Goal: Transaction & Acquisition: Purchase product/service

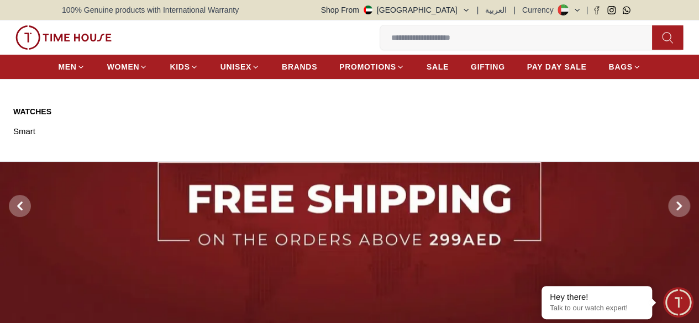
drag, startPoint x: 261, startPoint y: 182, endPoint x: 274, endPoint y: 252, distance: 71.4
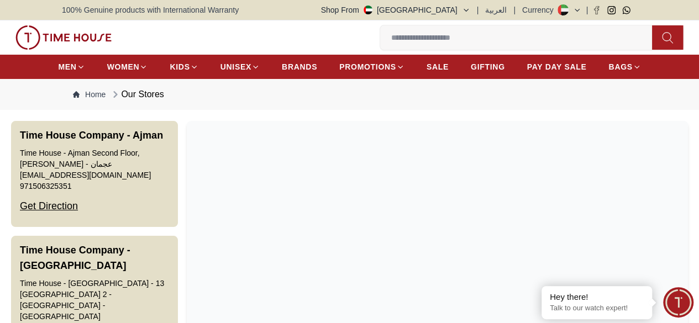
click at [146, 101] on div "Our Stores" at bounding box center [137, 94] width 54 height 13
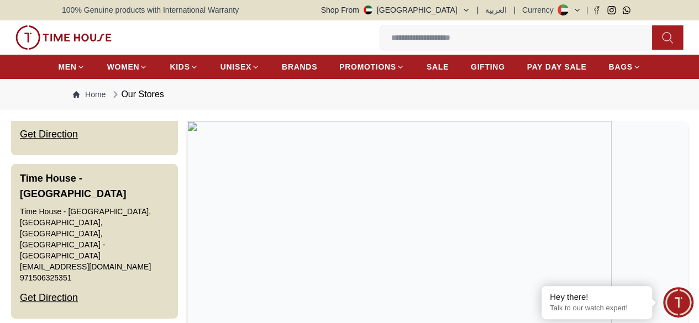
scroll to position [2284, 0]
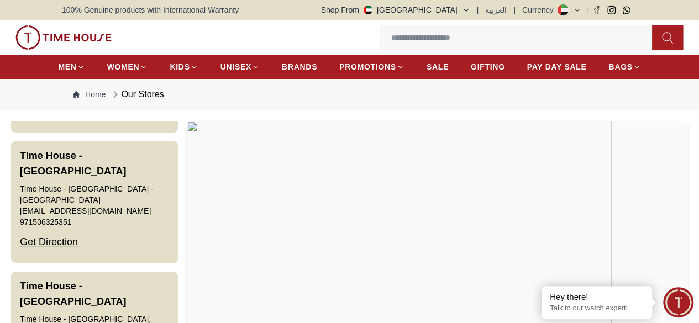
click at [0, 0] on icon at bounding box center [0, 0] width 0 height 0
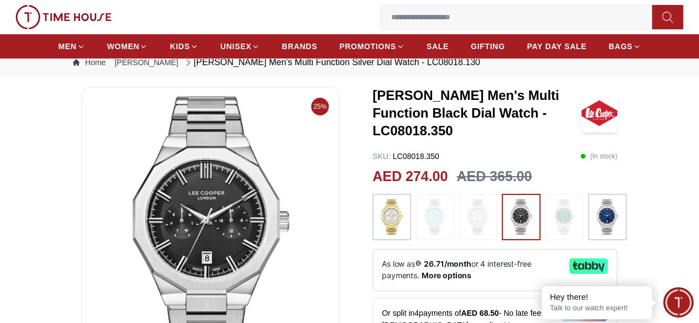
scroll to position [55, 0]
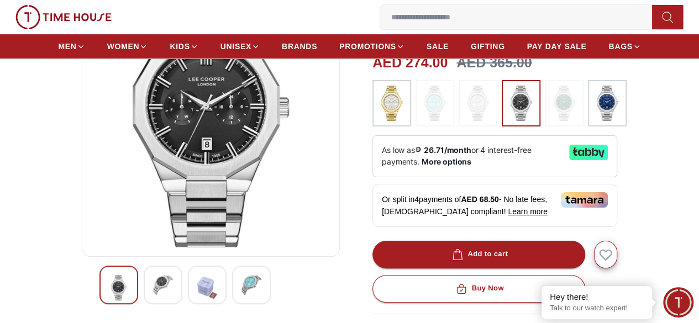
scroll to position [166, 0]
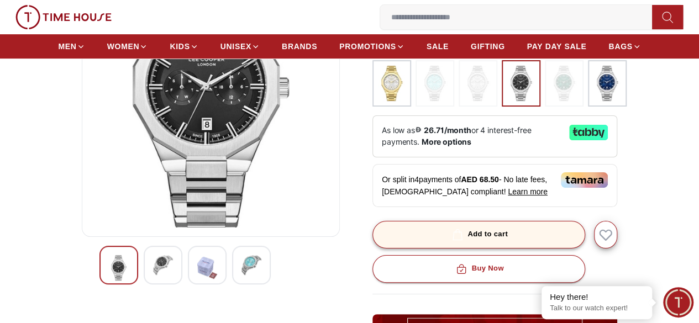
click at [541, 223] on button "Add to cart" at bounding box center [478, 235] width 213 height 28
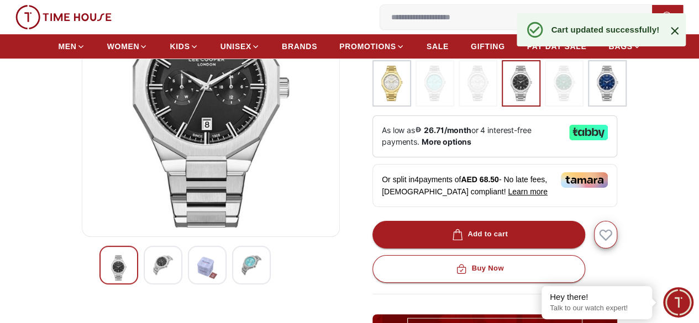
click at [676, 29] on icon at bounding box center [674, 31] width 8 height 8
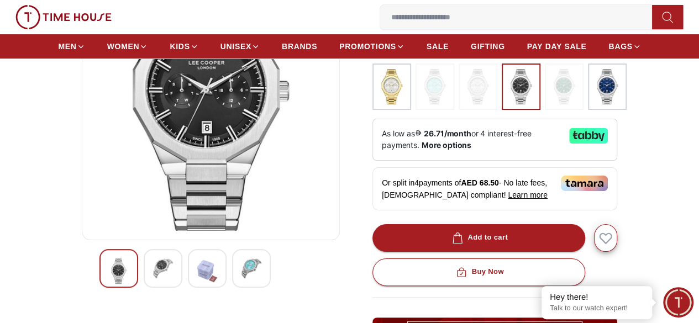
scroll to position [0, 0]
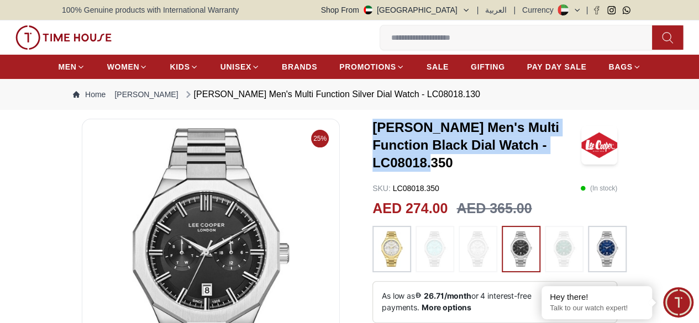
drag, startPoint x: 560, startPoint y: 159, endPoint x: 364, endPoint y: 144, distance: 196.6
click at [372, 144] on h3 "Lee Cooper Men's Multi Function Black Dial Watch - LC08018.350" at bounding box center [476, 145] width 209 height 53
copy h3 "[PERSON_NAME] Men's Multi Function Black Dial Watch - LC08018.350"
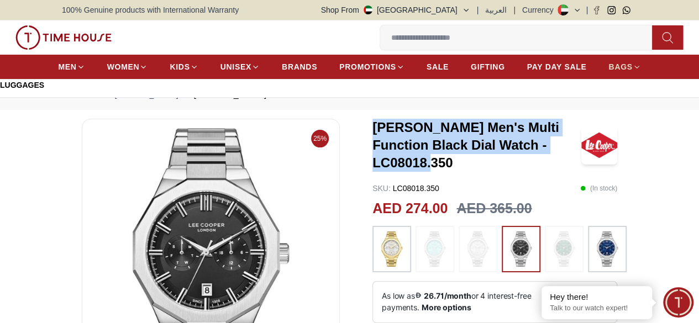
click at [618, 76] on link "BAGS" at bounding box center [624, 67] width 32 height 20
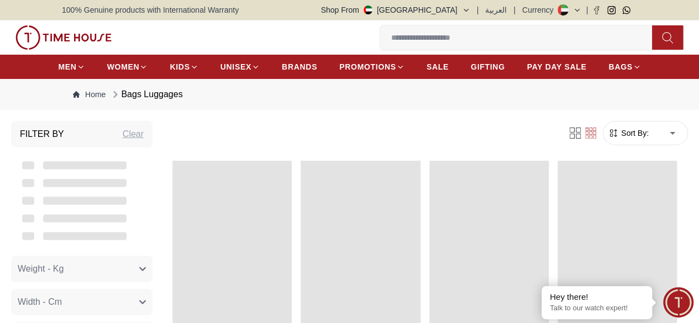
click at [612, 23] on div "0 Wishlist 1 My Bag Help Our Stores My Account 0 Wishlist 1 My Bag" at bounding box center [349, 37] width 677 height 34
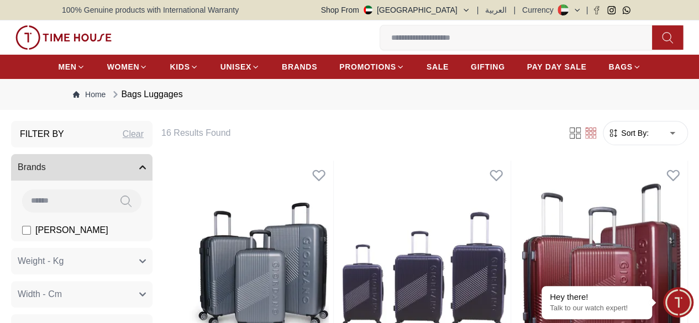
click at [0, 0] on icon "button" at bounding box center [0, 0] width 0 height 0
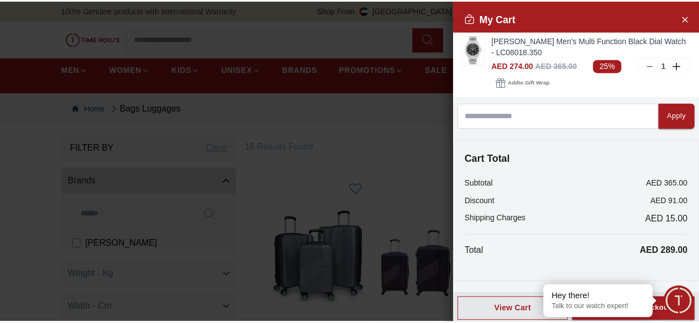
scroll to position [4, 0]
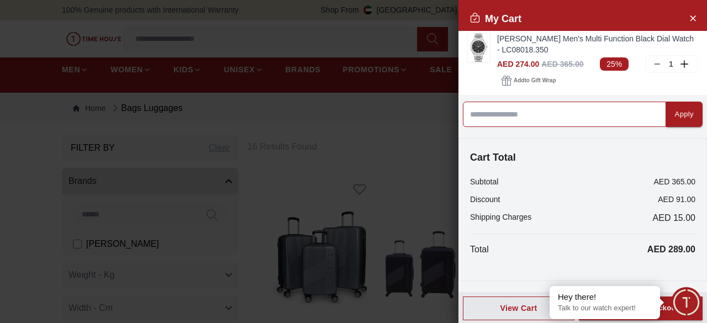
click at [559, 114] on input at bounding box center [564, 114] width 203 height 25
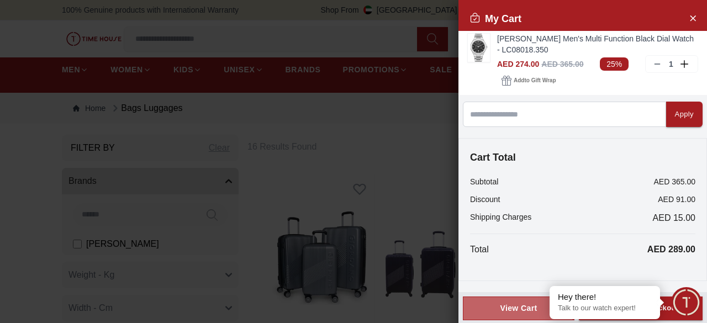
click at [505, 310] on div "View Cart" at bounding box center [518, 308] width 93 height 11
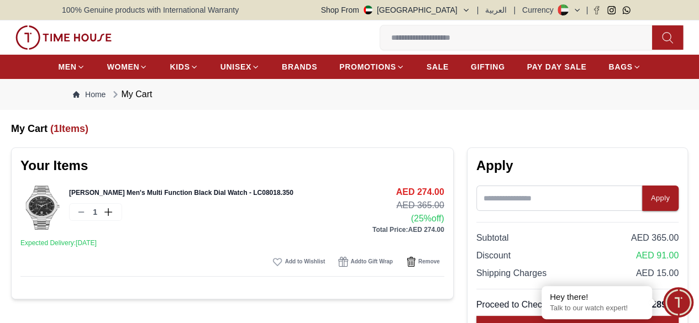
drag, startPoint x: 483, startPoint y: 226, endPoint x: 485, endPoint y: 208, distance: 18.4
click at [483, 215] on div "Apply" at bounding box center [577, 199] width 202 height 32
click at [486, 206] on input at bounding box center [559, 198] width 166 height 25
paste input "******"
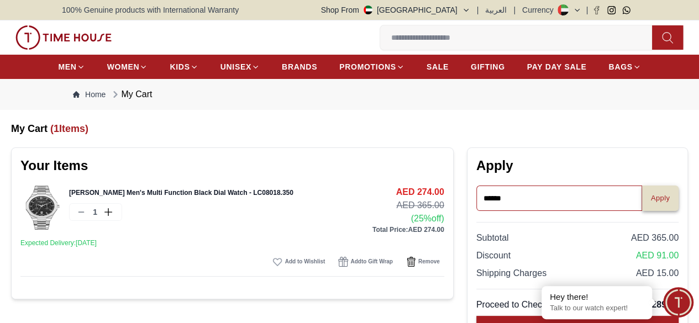
type input "******"
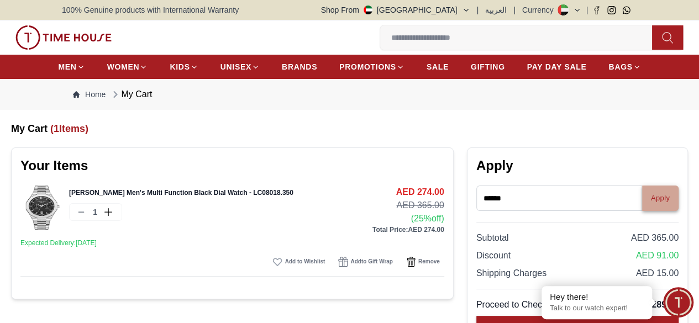
click at [651, 205] on div "Apply" at bounding box center [660, 198] width 19 height 13
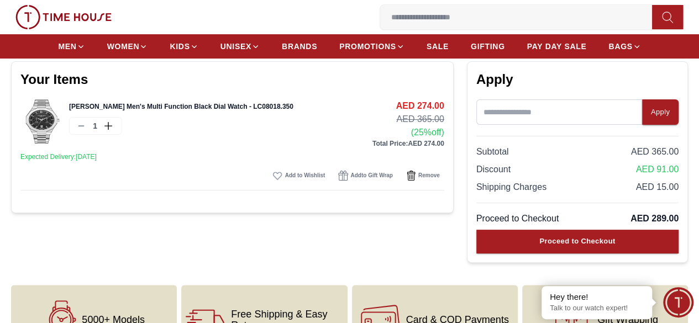
scroll to position [221, 0]
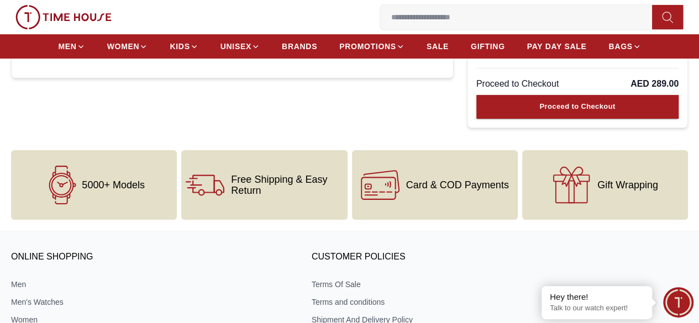
click at [682, 298] on span "Minimize live chat window" at bounding box center [678, 302] width 40 height 40
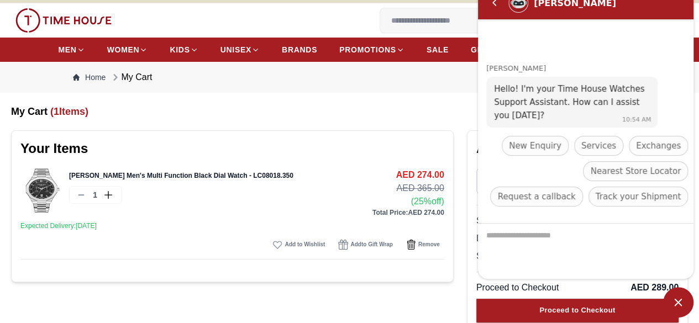
scroll to position [0, 0]
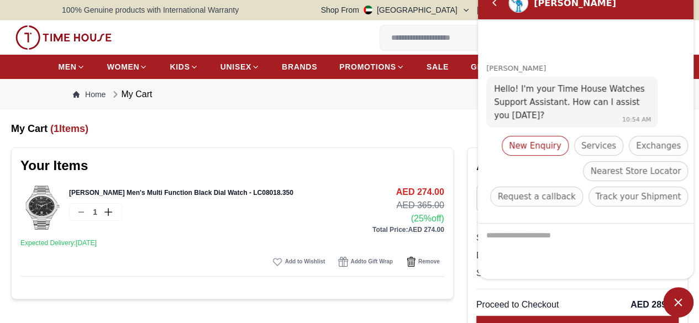
click at [554, 146] on span "New Enquiry" at bounding box center [535, 145] width 52 height 13
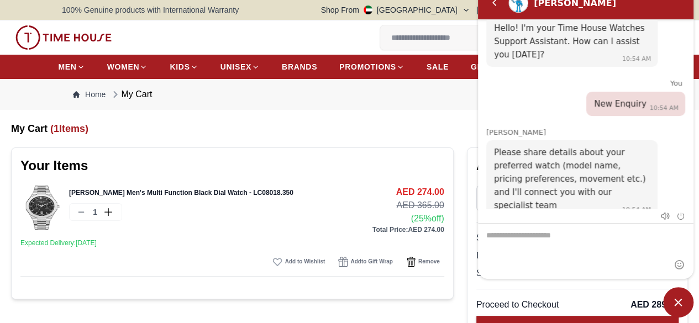
scroll to position [29, 0]
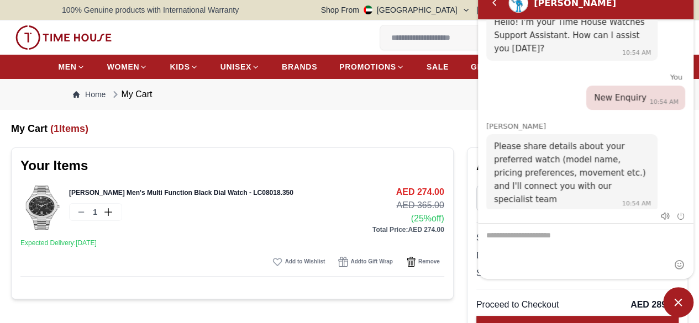
click at [230, 197] on link "[PERSON_NAME] Men's Multi Function Black Dial Watch - LC08018.350" at bounding box center [181, 193] width 224 height 8
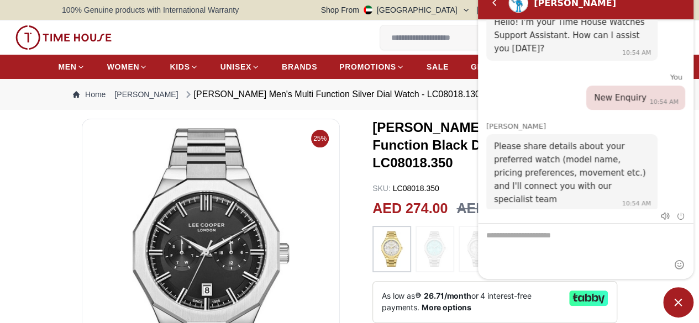
click at [435, 149] on h3 "[PERSON_NAME] Men's Multi Function Black Dial Watch - LC08018.350" at bounding box center [476, 145] width 209 height 53
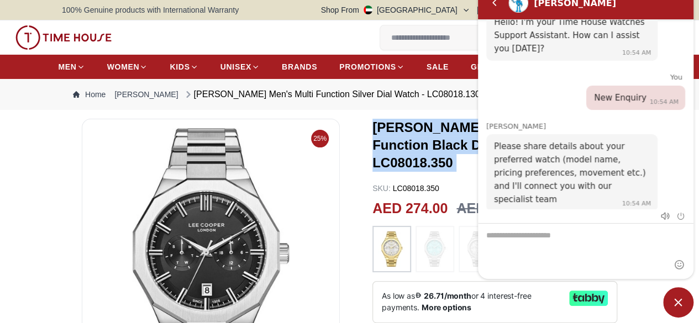
click at [435, 149] on h3 "[PERSON_NAME] Men's Multi Function Black Dial Watch - LC08018.350" at bounding box center [476, 145] width 209 height 53
copy h3 "[PERSON_NAME] Men's Multi Function Black Dial Watch - LC08018.350"
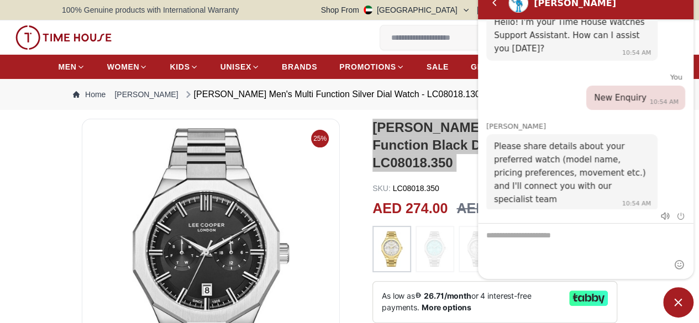
click at [560, 256] on textarea "We are here to help you" at bounding box center [585, 251] width 215 height 55
paste textarea "**********"
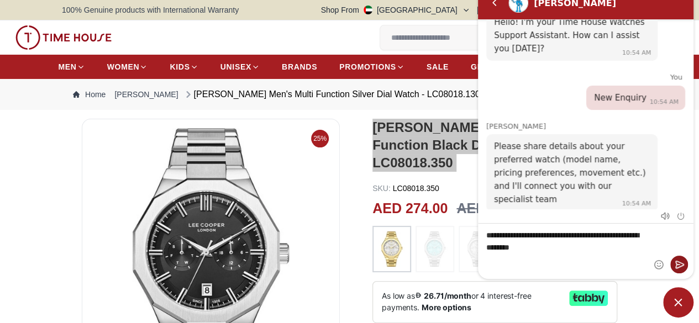
type textarea "**********"
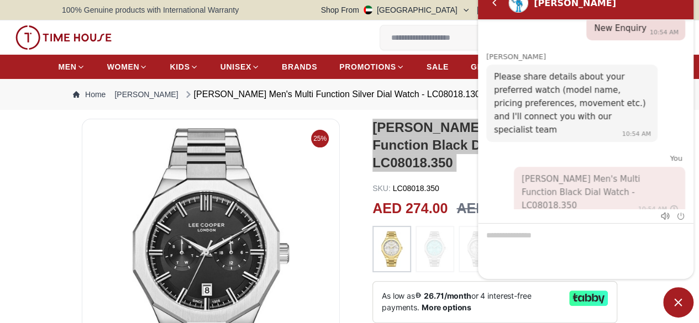
scroll to position [136, 0]
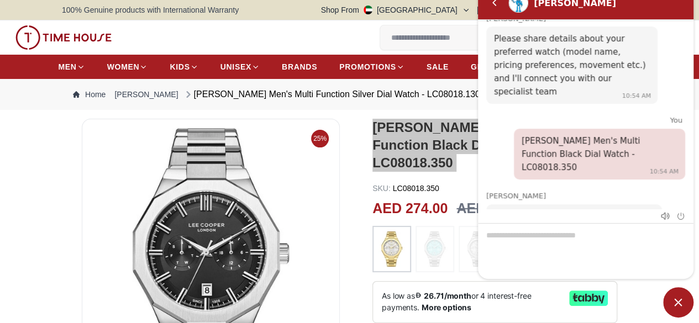
click at [601, 240] on div at bounding box center [585, 251] width 215 height 56
click at [557, 239] on div at bounding box center [585, 251] width 215 height 56
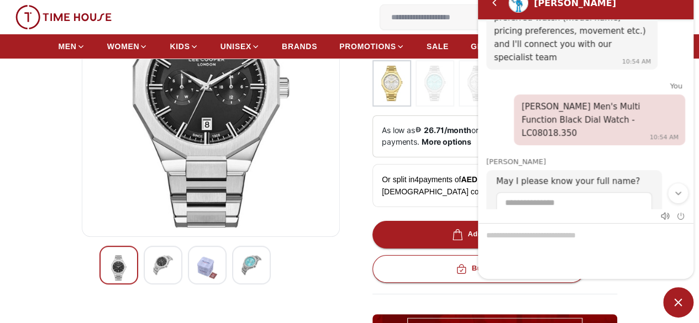
scroll to position [196, 0]
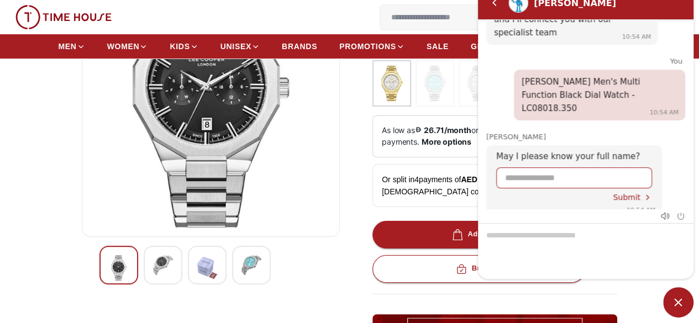
click at [543, 168] on input "Enter your name" at bounding box center [574, 178] width 138 height 20
type input "*****"
click at [547, 193] on div "Submit" at bounding box center [574, 197] width 156 height 9
click at [647, 193] on em "Submit" at bounding box center [647, 197] width 9 height 9
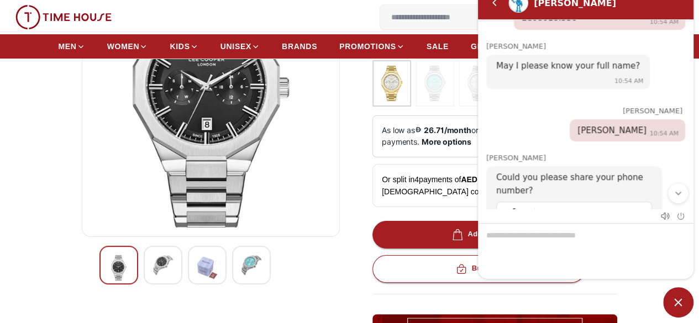
scroll to position [320, 0]
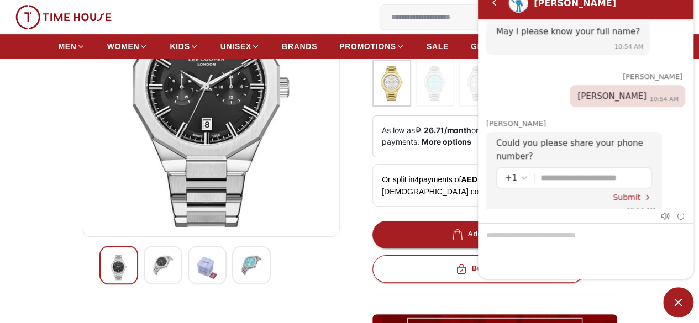
click at [573, 168] on input "Enter your phone number" at bounding box center [591, 178] width 103 height 20
click at [520, 173] on em "Select country code" at bounding box center [524, 177] width 9 height 9
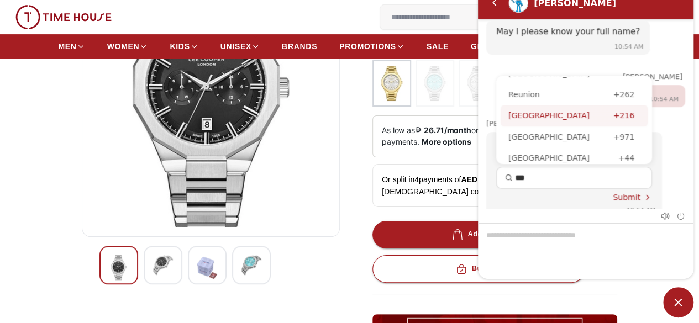
scroll to position [29, 0]
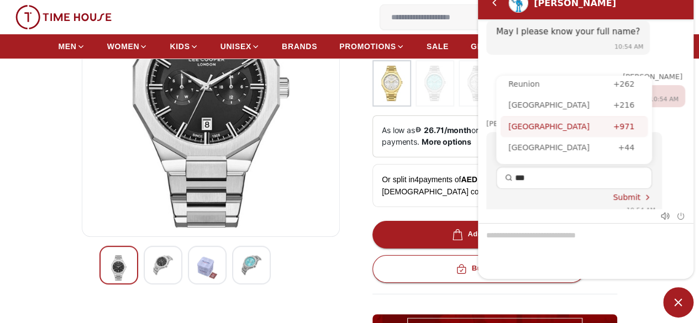
type input "***"
click at [583, 120] on div "United Arab Emirates" at bounding box center [560, 126] width 105 height 12
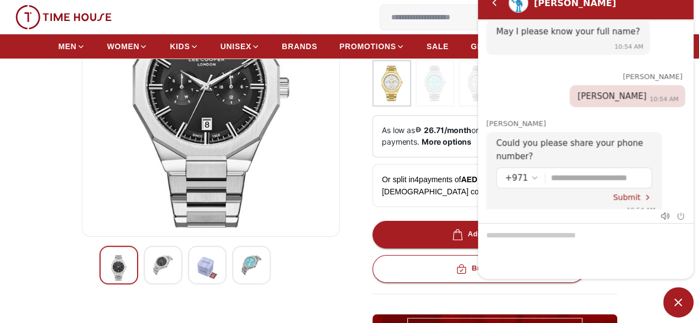
click at [588, 168] on input "Enter your phone number" at bounding box center [597, 178] width 92 height 20
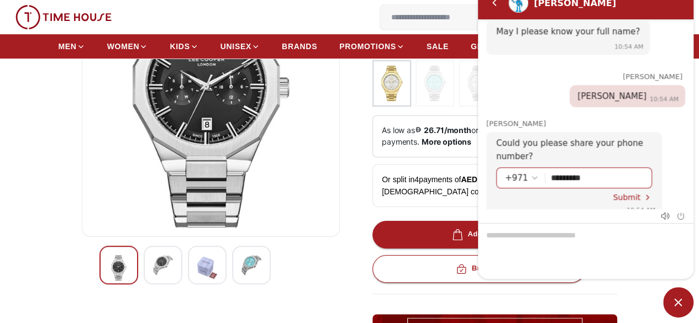
type input "*********"
click at [632, 193] on span "Submit" at bounding box center [626, 197] width 28 height 9
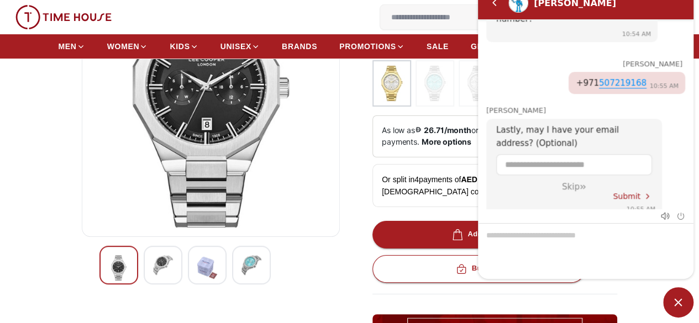
scroll to position [458, 0]
click at [574, 181] on div "Skip" at bounding box center [574, 186] width 136 height 10
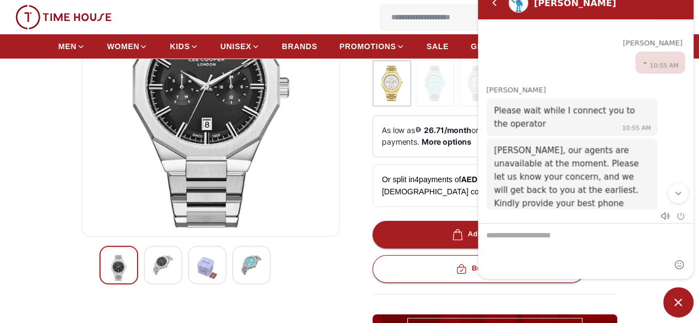
scroll to position [628, 0]
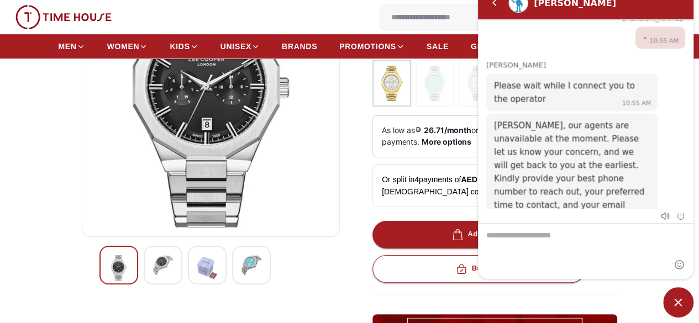
click at [678, 300] on span "Minimize live chat window" at bounding box center [678, 302] width 30 height 30
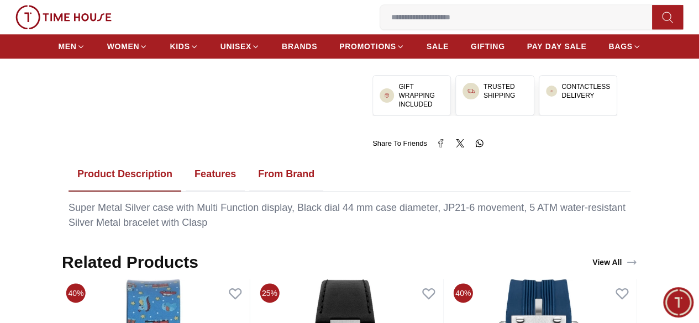
scroll to position [608, 0]
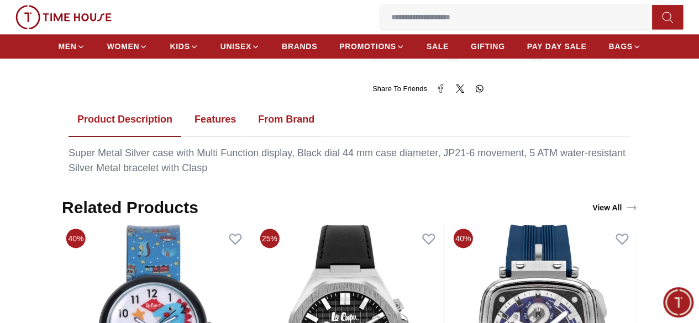
click at [218, 122] on button "Features" at bounding box center [215, 120] width 59 height 34
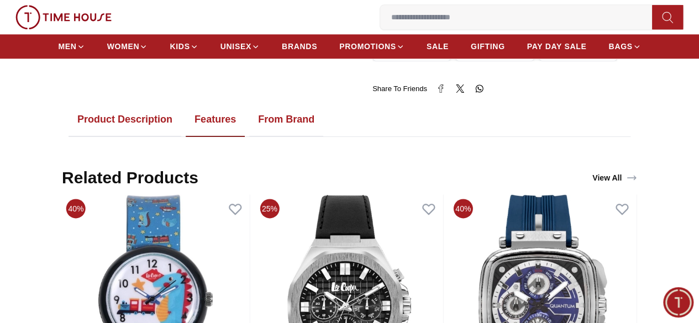
click at [278, 120] on button "From Brand" at bounding box center [286, 120] width 74 height 34
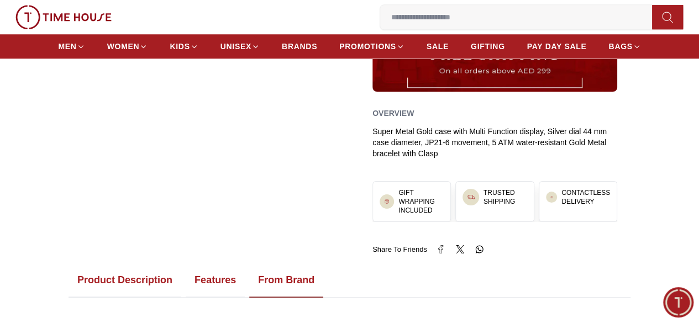
scroll to position [497, 0]
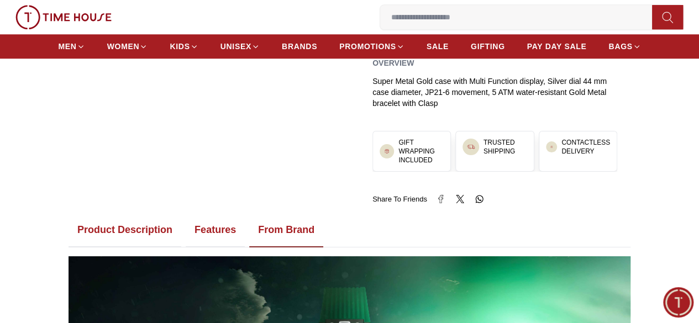
click at [76, 229] on button "Product Description" at bounding box center [124, 230] width 113 height 34
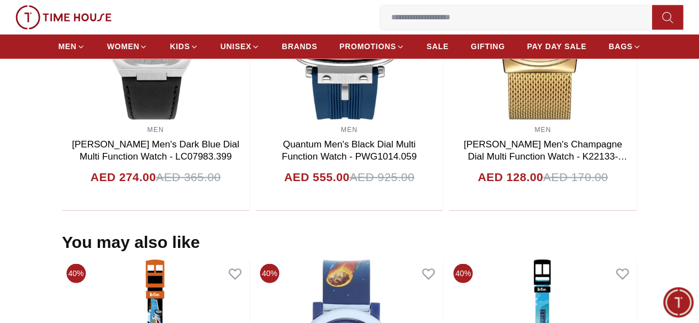
scroll to position [0, 0]
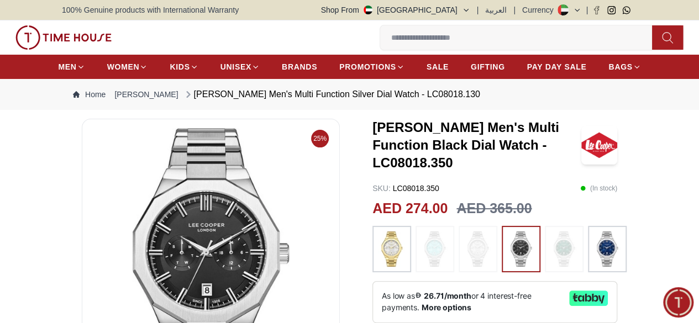
click at [532, 143] on h3 "[PERSON_NAME] Men's Multi Function Black Dial Watch - LC08018.350" at bounding box center [476, 145] width 209 height 53
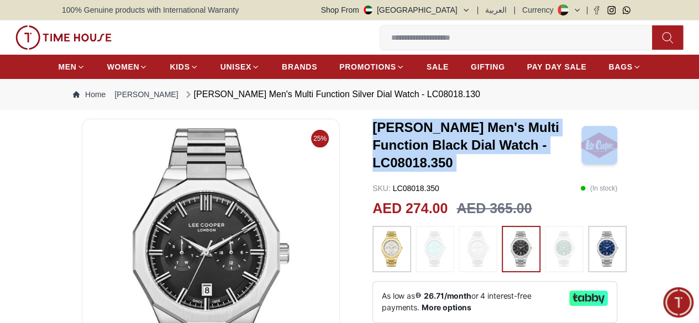
click at [532, 143] on h3 "[PERSON_NAME] Men's Multi Function Black Dial Watch - LC08018.350" at bounding box center [476, 145] width 209 height 53
copy h3 "[PERSON_NAME] Men's Multi Function Black Dial Watch - LC08018.350"
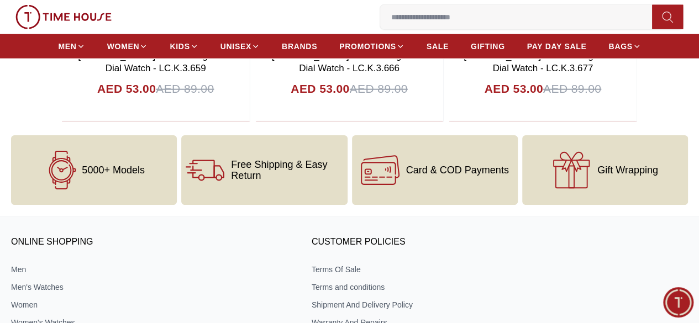
scroll to position [1486, 0]
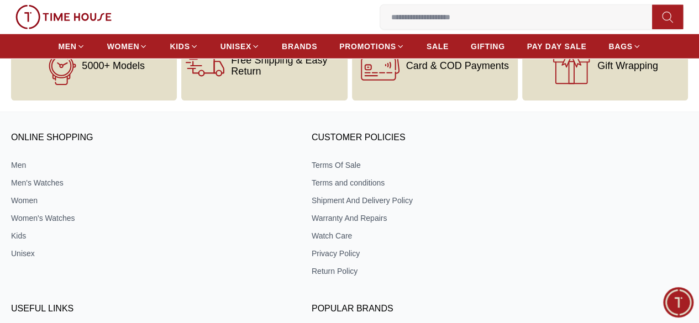
click at [0, 0] on icon "button" at bounding box center [0, 0] width 0 height 0
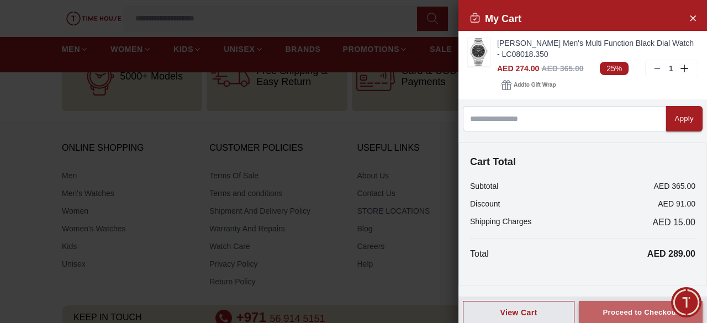
click at [641, 304] on button "Proceed to Checkout" at bounding box center [641, 313] width 124 height 24
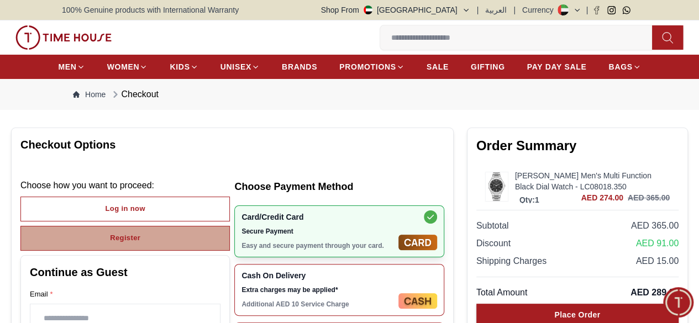
click at [186, 245] on button "Register" at bounding box center [124, 238] width 209 height 25
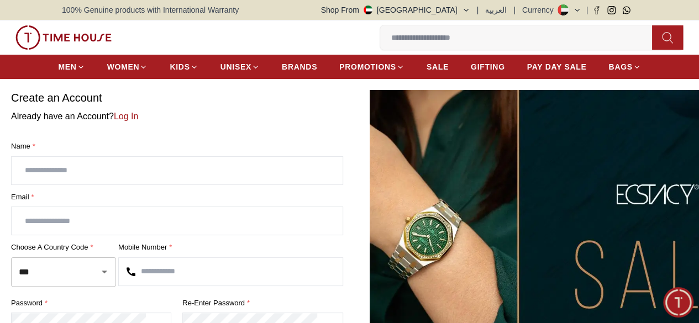
click at [163, 184] on input "text" at bounding box center [177, 171] width 331 height 28
type input "**********"
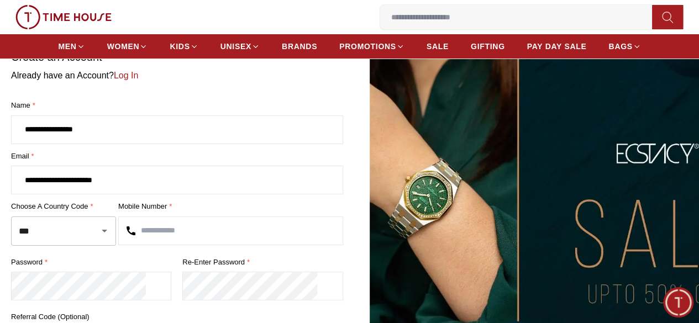
scroll to position [110, 0]
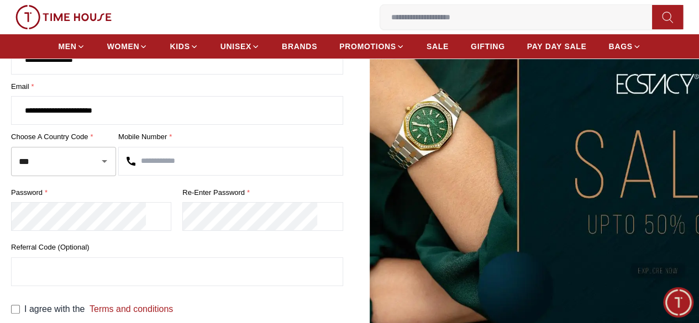
click at [218, 168] on input "text" at bounding box center [231, 161] width 224 height 28
type input "*********"
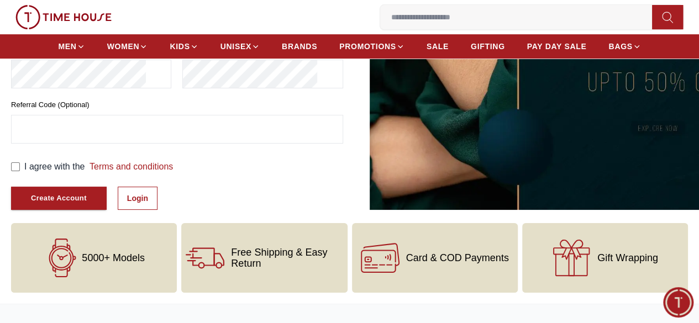
click at [62, 223] on div "5000+ Models" at bounding box center [94, 258] width 166 height 70
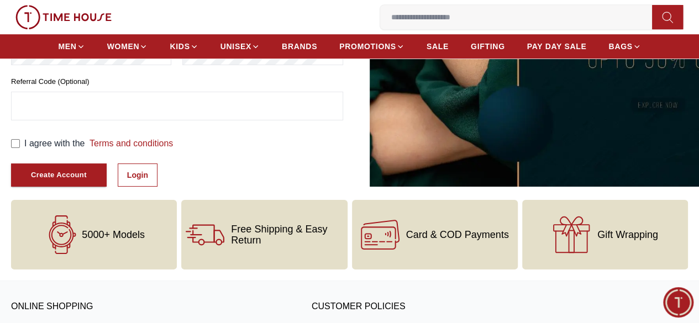
click at [87, 182] on div "Create Account" at bounding box center [59, 175] width 56 height 13
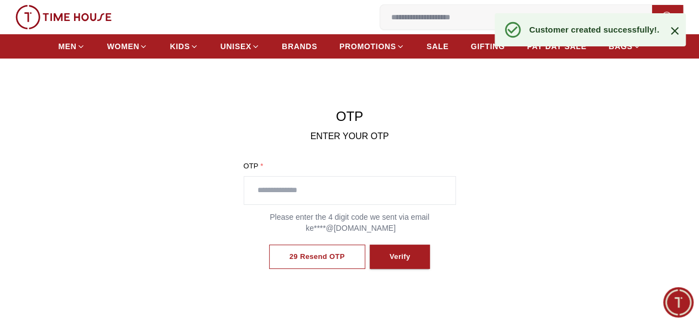
scroll to position [55, 0]
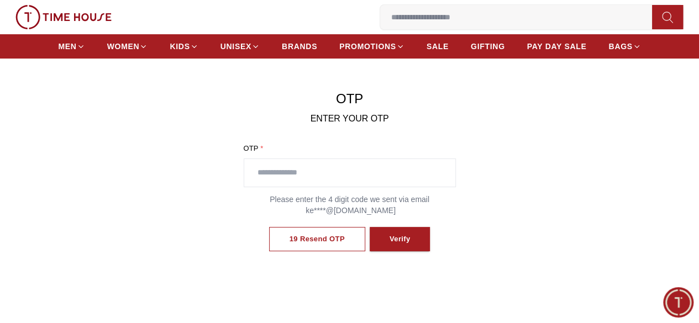
click at [377, 171] on div "OTP *" at bounding box center [350, 165] width 212 height 44
click at [381, 183] on input "text" at bounding box center [349, 173] width 211 height 28
paste input "****"
type input "****"
click at [415, 251] on button "Verify" at bounding box center [399, 239] width 61 height 25
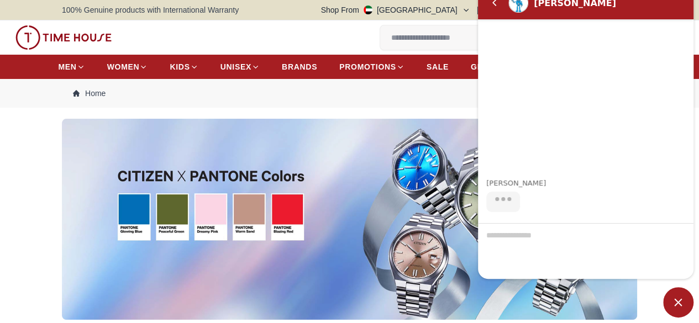
click at [674, 297] on span "Minimize live chat window" at bounding box center [678, 302] width 30 height 30
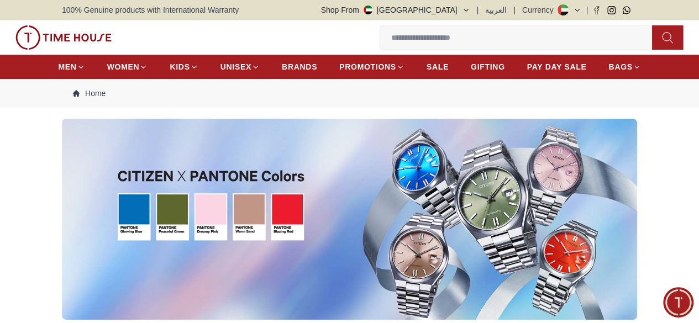
click at [0, 0] on button "1 My Bag" at bounding box center [0, 0] width 0 height 0
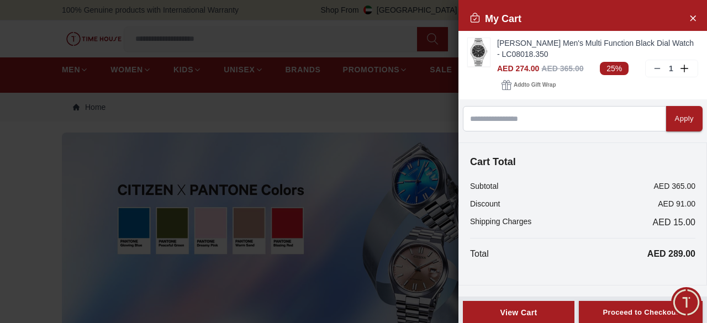
click at [536, 315] on div "View Cart" at bounding box center [518, 312] width 93 height 11
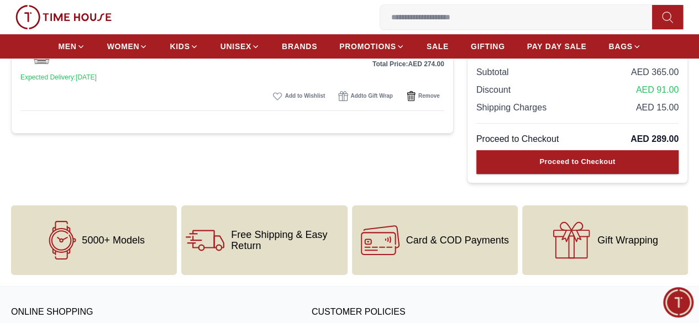
scroll to position [276, 0]
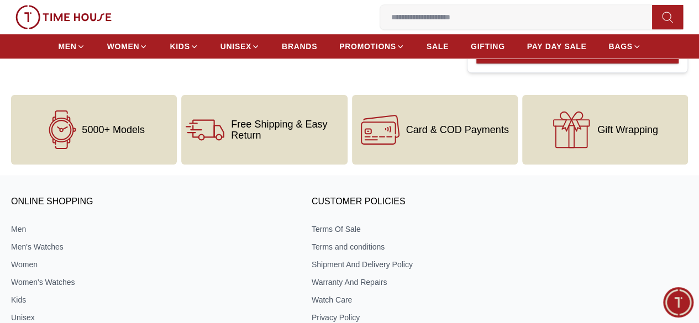
click at [286, 141] on span "Free Shipping & Easy Return" at bounding box center [287, 130] width 112 height 22
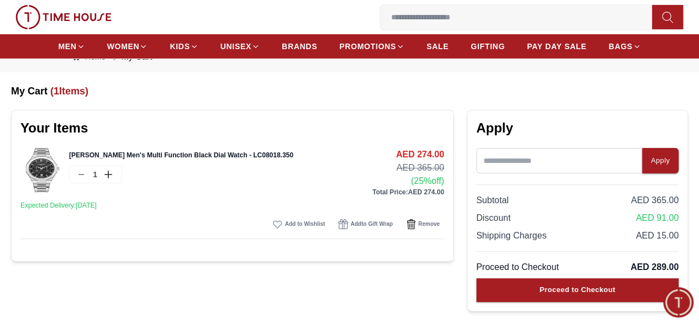
scroll to position [55, 0]
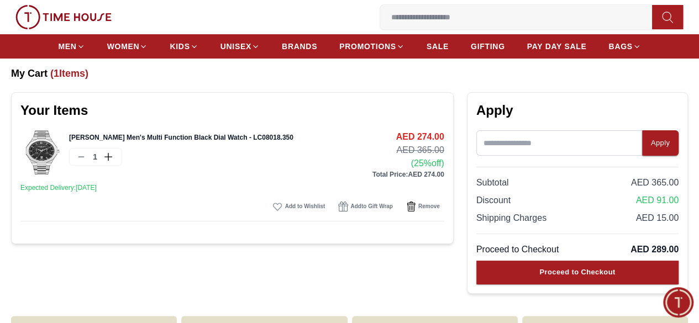
click at [287, 141] on link "Lee Cooper Men's Multi Function Black Dial Watch - LC08018.350" at bounding box center [181, 138] width 224 height 8
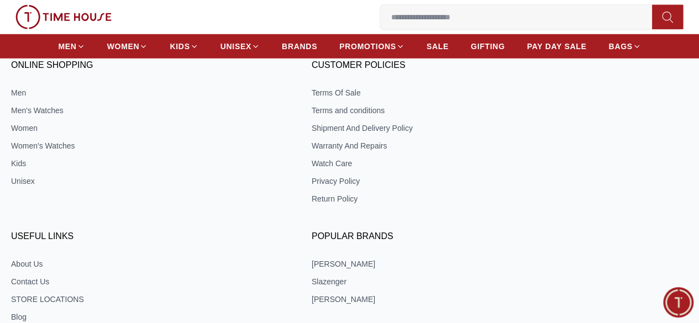
scroll to position [1541, 0]
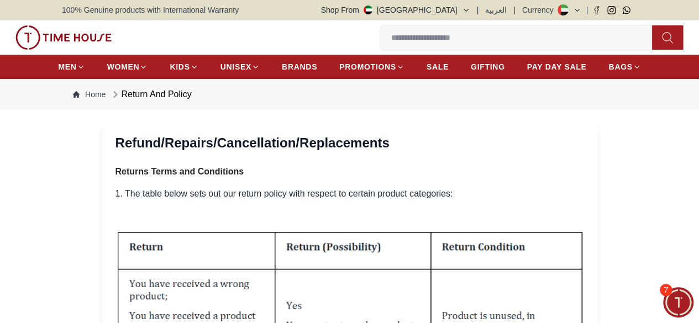
click at [0, 0] on button "1 My Bag" at bounding box center [0, 0] width 0 height 0
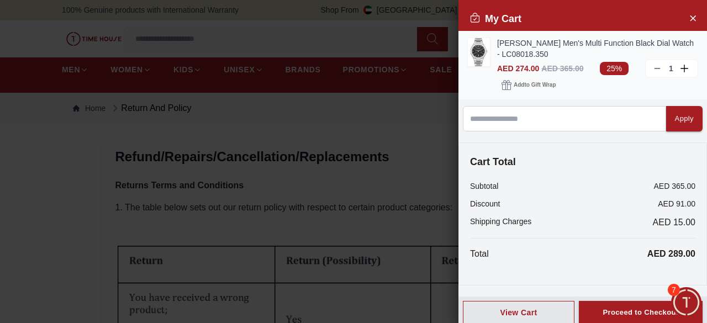
click at [548, 47] on link "Lee Cooper Men's Multi Function Black Dial Watch - LC08018.350" at bounding box center [597, 49] width 201 height 22
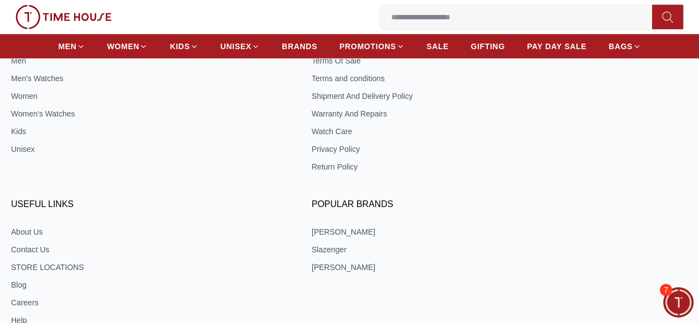
scroll to position [1597, 0]
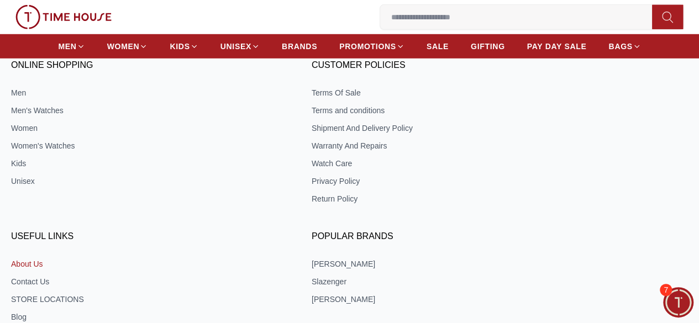
scroll to position [1541, 0]
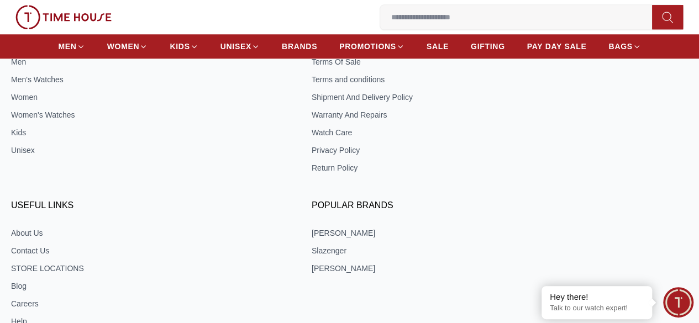
scroll to position [533, 0]
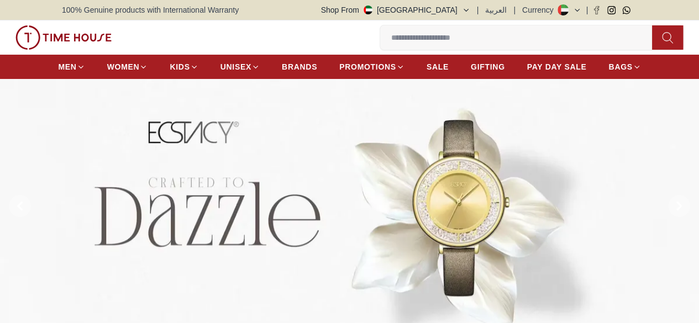
click at [0, 0] on icon "button" at bounding box center [0, 0] width 0 height 0
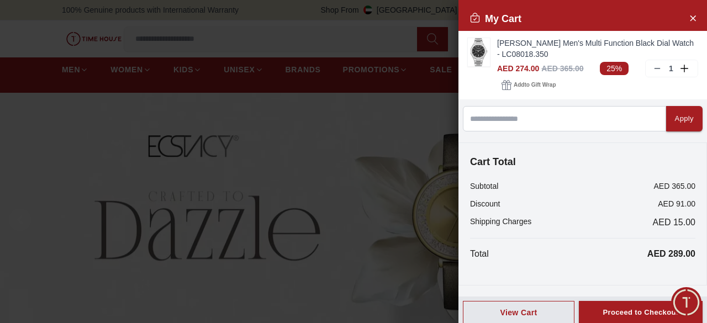
click at [641, 298] on div "View Cart Proceed to Checkout" at bounding box center [582, 313] width 249 height 33
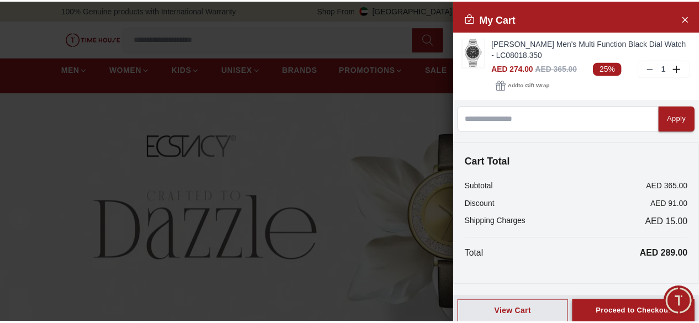
scroll to position [628, 0]
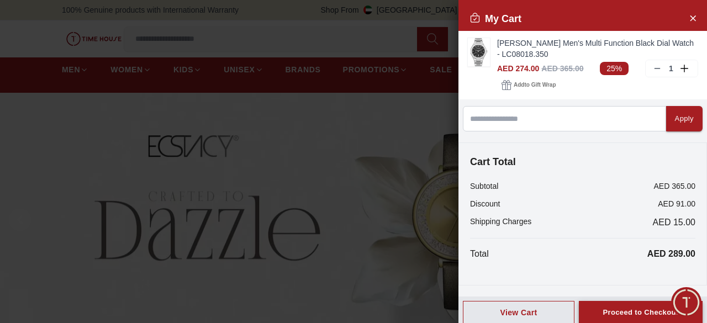
click at [643, 305] on button "Proceed to Checkout" at bounding box center [641, 313] width 124 height 24
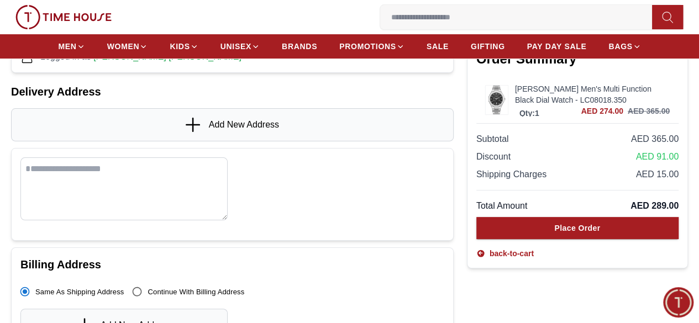
scroll to position [110, 0]
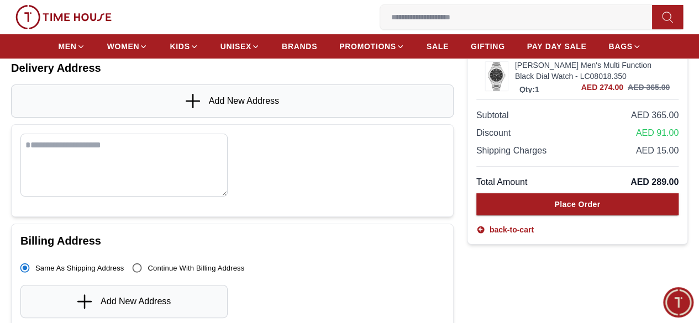
click at [198, 101] on div "Add New Address" at bounding box center [232, 100] width 442 height 33
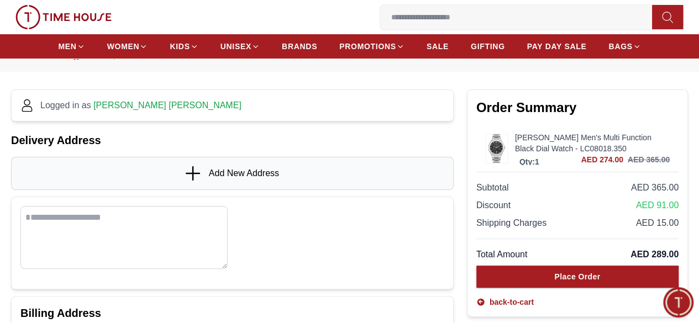
scroll to position [0, 0]
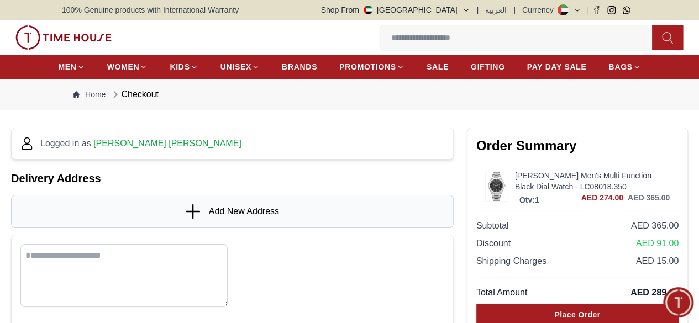
click at [139, 9] on span "100% Genuine products with International Warranty" at bounding box center [150, 9] width 177 height 11
click at [138, 14] on span "100% Genuine products with International Warranty" at bounding box center [150, 9] width 177 height 11
click at [252, 110] on nav "Home Checkout" at bounding box center [349, 94] width 575 height 31
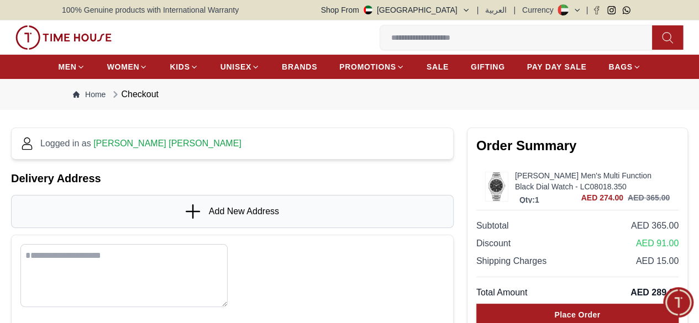
drag, startPoint x: 671, startPoint y: 288, endPoint x: 685, endPoint y: 298, distance: 17.0
click at [686, 298] on span "Minimize live chat window" at bounding box center [678, 302] width 40 height 40
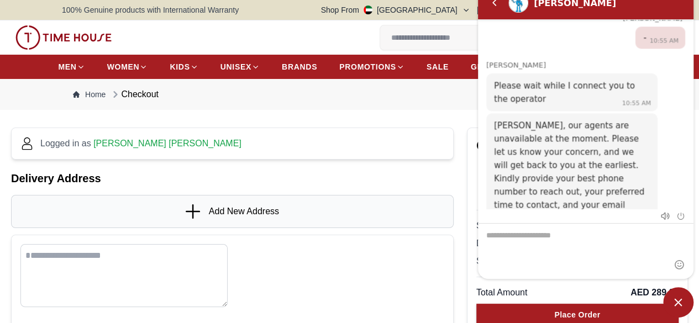
click at [636, 198] on div "[PERSON_NAME] Hello! I'm your Time House Watches Support Assistant. How can I a…" at bounding box center [585, 113] width 215 height 189
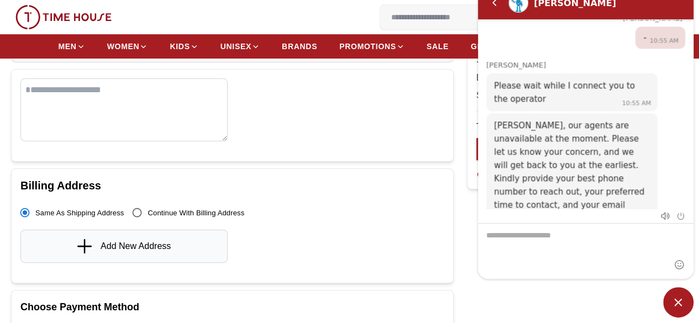
click at [675, 292] on span "Minimize live chat window" at bounding box center [678, 302] width 30 height 30
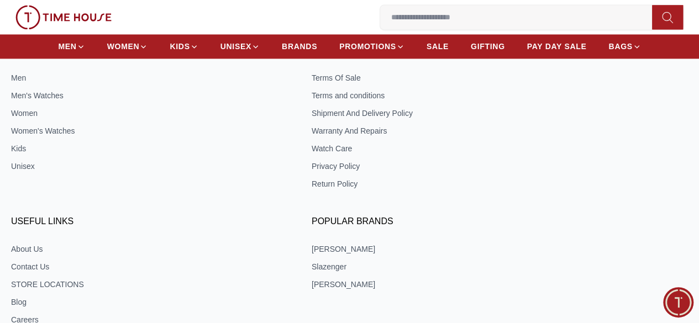
scroll to position [825, 0]
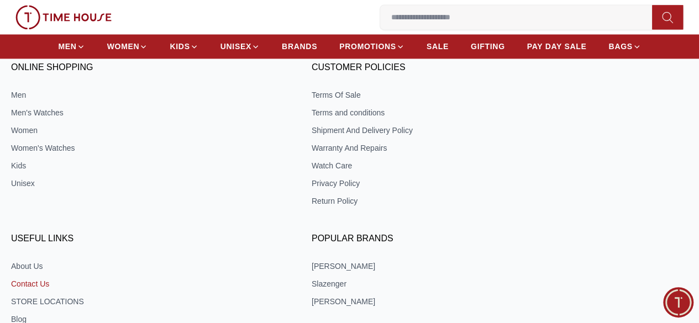
click at [287, 278] on link "Contact Us" at bounding box center [149, 283] width 276 height 11
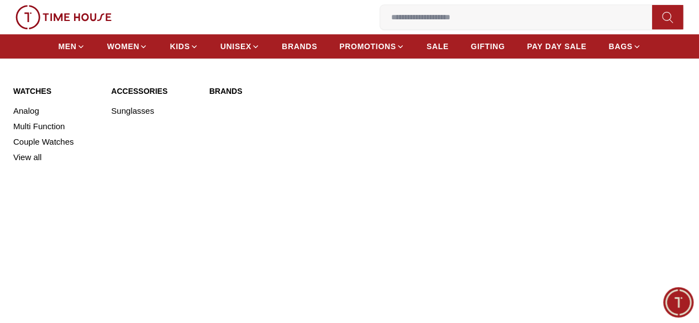
scroll to position [497, 0]
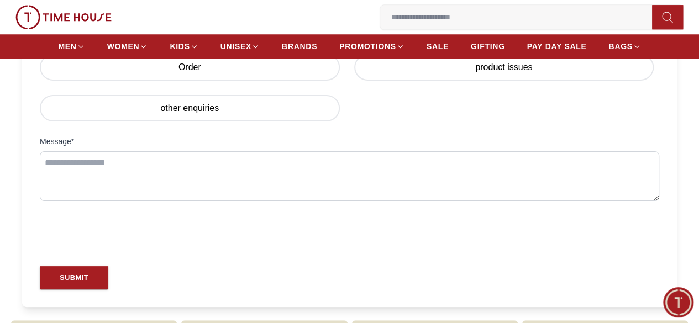
click at [0, 0] on button "1 My Bag" at bounding box center [0, 0] width 0 height 0
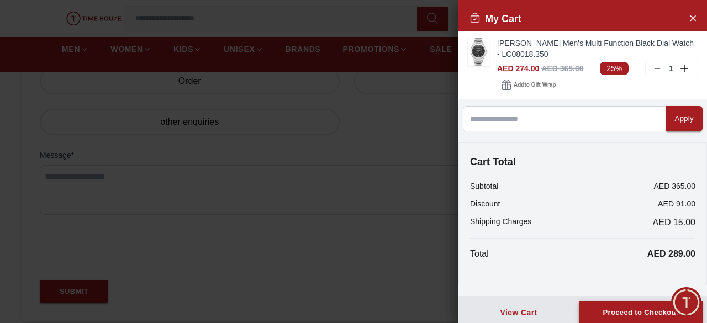
click at [632, 318] on div "Proceed to Checkout" at bounding box center [641, 313] width 76 height 13
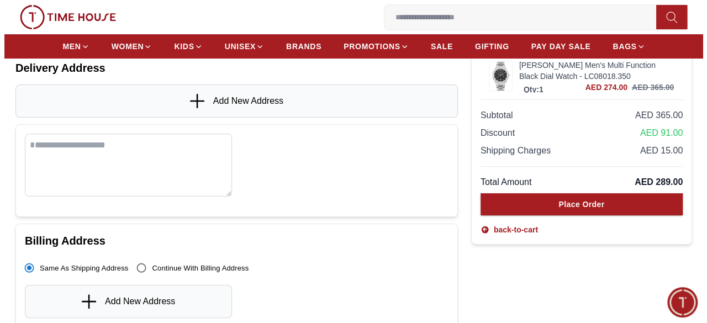
scroll to position [55, 0]
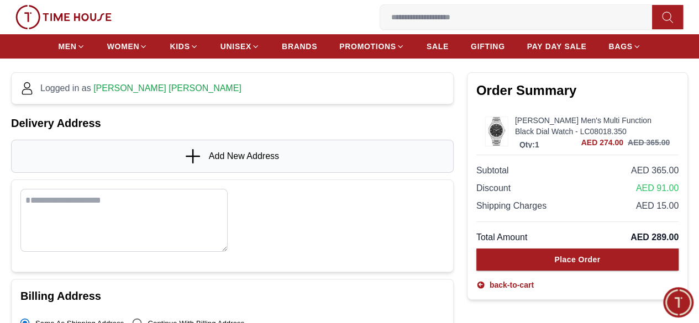
click at [303, 161] on div "Add New Address" at bounding box center [232, 156] width 442 height 33
click at [270, 163] on span "Add New Address" at bounding box center [244, 156] width 70 height 13
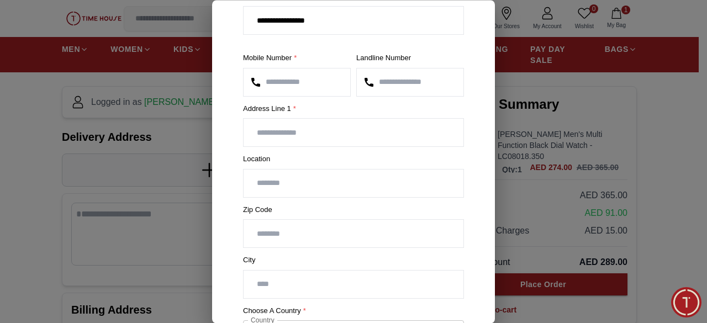
click at [369, 125] on input "text" at bounding box center [354, 133] width 220 height 28
click at [339, 133] on input "text" at bounding box center [354, 133] width 220 height 28
click at [318, 128] on input "text" at bounding box center [354, 133] width 220 height 28
type input "**********"
click at [326, 179] on input "text" at bounding box center [354, 184] width 220 height 28
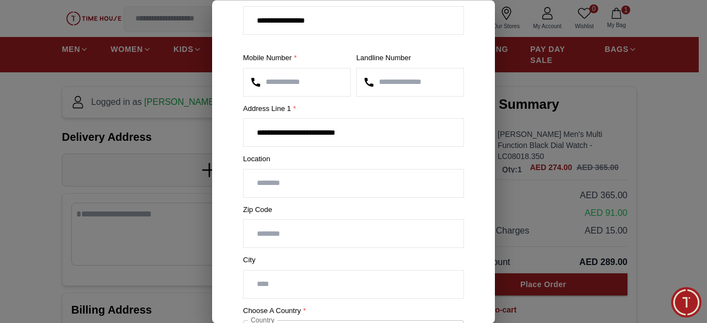
click at [387, 133] on input "**********" at bounding box center [354, 133] width 220 height 28
click at [356, 177] on input "text" at bounding box center [354, 184] width 220 height 28
type input "**********"
click at [348, 234] on input "number" at bounding box center [354, 234] width 220 height 28
type input "*****"
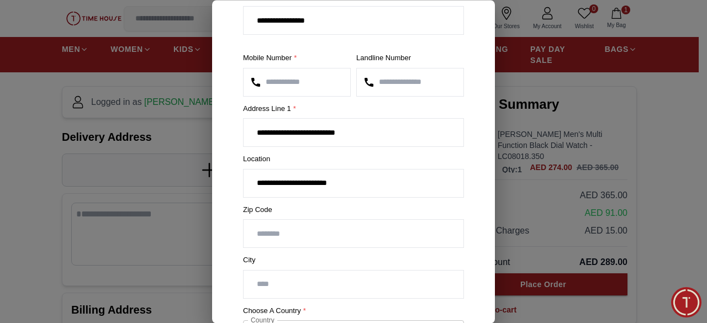
click at [323, 282] on input "text" at bounding box center [354, 285] width 220 height 28
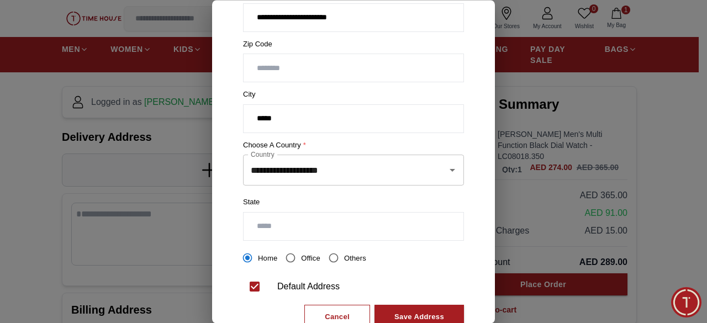
type input "*****"
click at [333, 220] on input "text" at bounding box center [354, 227] width 220 height 28
click at [446, 262] on div "Home Office Others" at bounding box center [353, 257] width 221 height 21
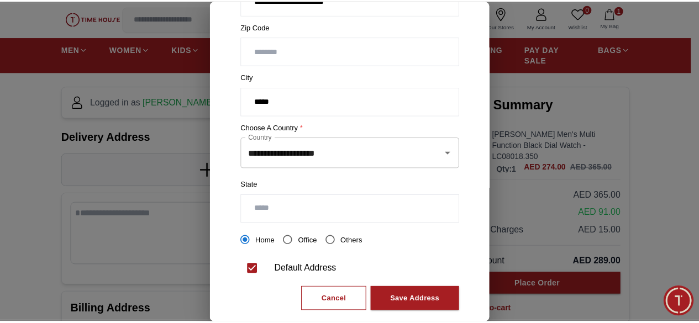
scroll to position [255, 0]
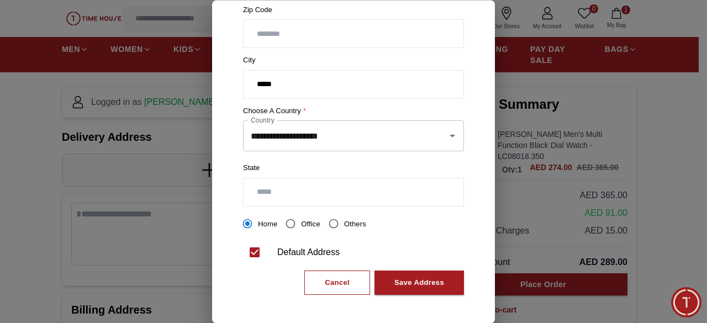
click at [404, 271] on button "Save Address" at bounding box center [418, 283] width 89 height 25
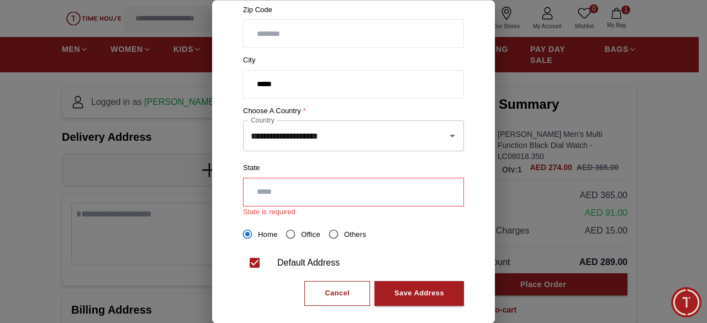
click at [315, 178] on input "text" at bounding box center [354, 192] width 220 height 28
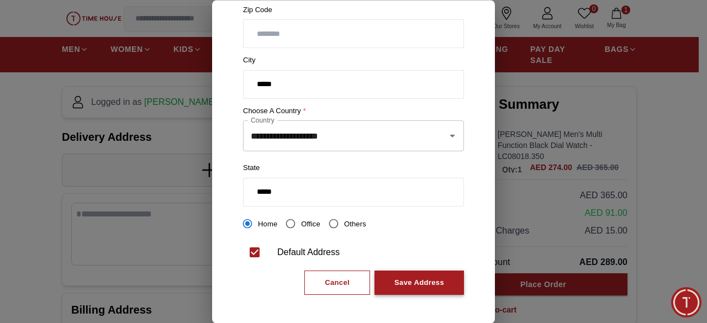
type input "*****"
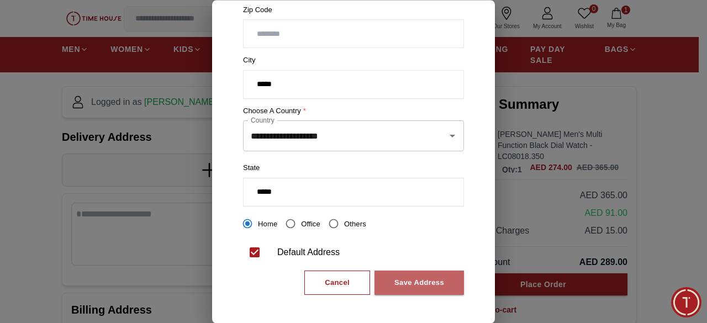
click at [383, 275] on button "Save Address" at bounding box center [418, 283] width 89 height 25
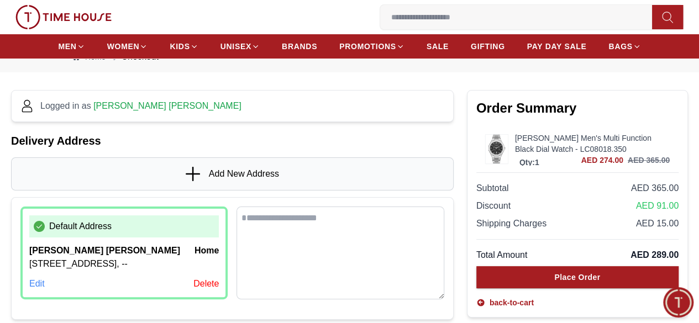
scroll to position [55, 0]
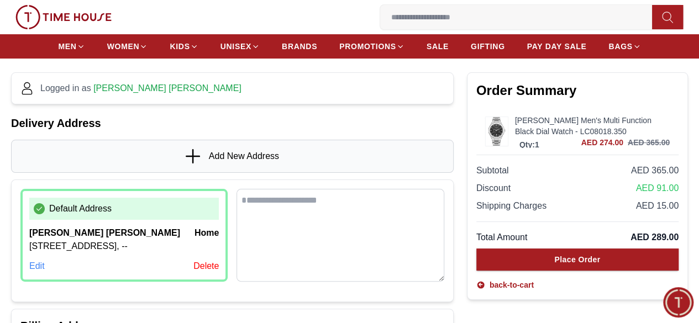
click at [548, 266] on button "Place Order" at bounding box center [577, 260] width 202 height 22
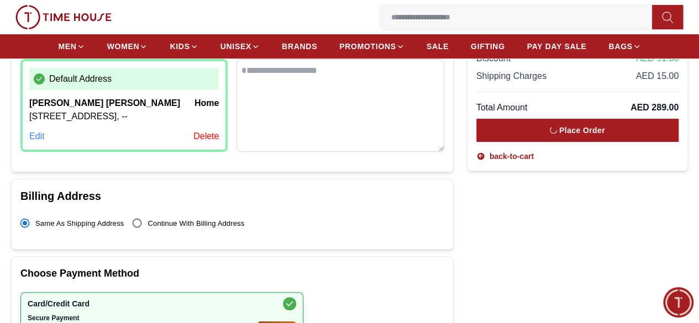
scroll to position [276, 0]
